Goal: Use online tool/utility: Use online tool/utility

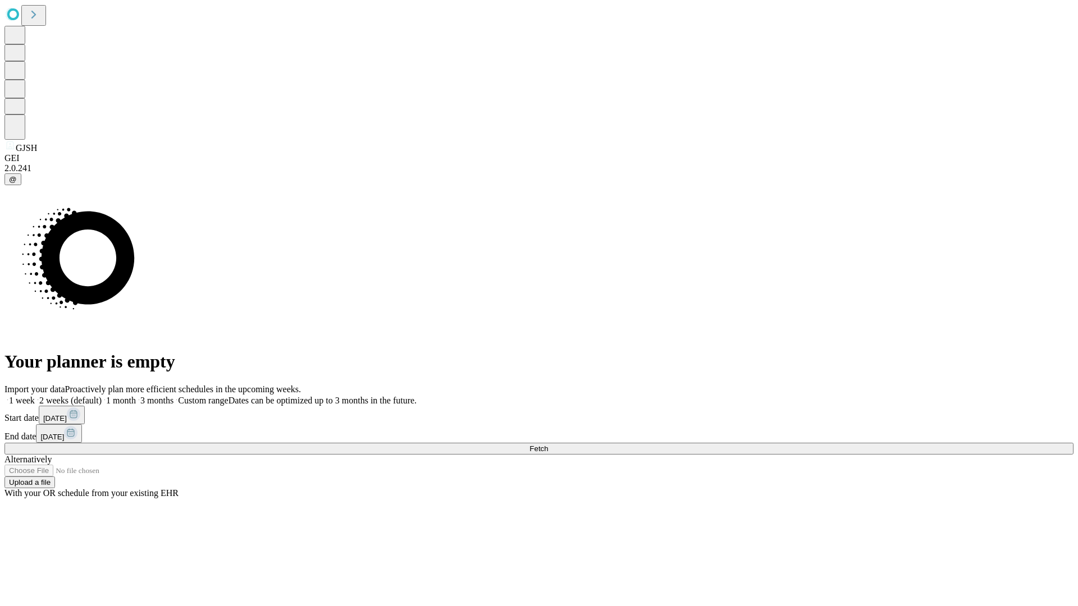
click at [548, 445] on span "Fetch" at bounding box center [538, 449] width 19 height 8
